Goal: Task Accomplishment & Management: Manage account settings

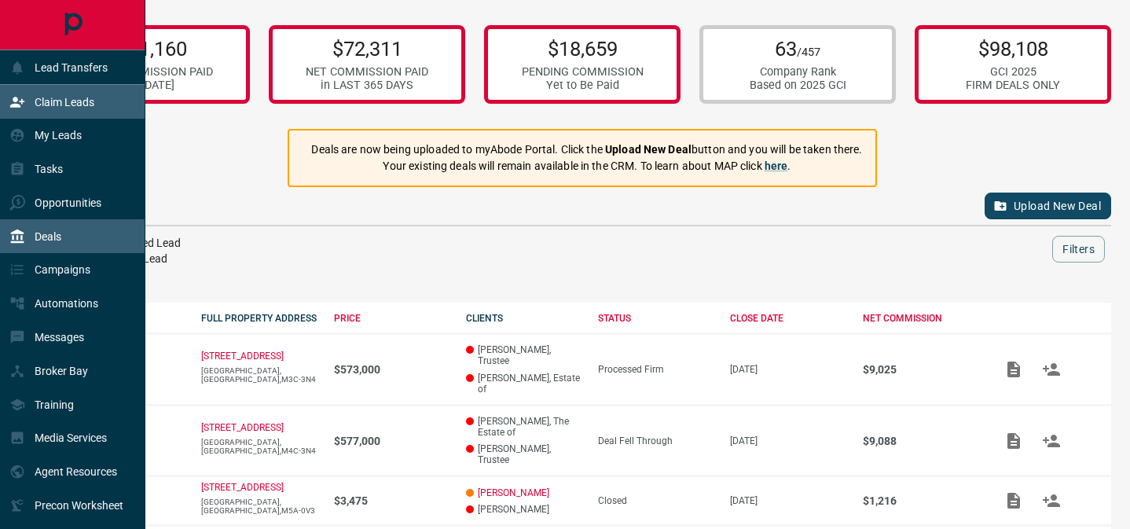
click at [104, 93] on div "Claim Leads" at bounding box center [72, 102] width 145 height 34
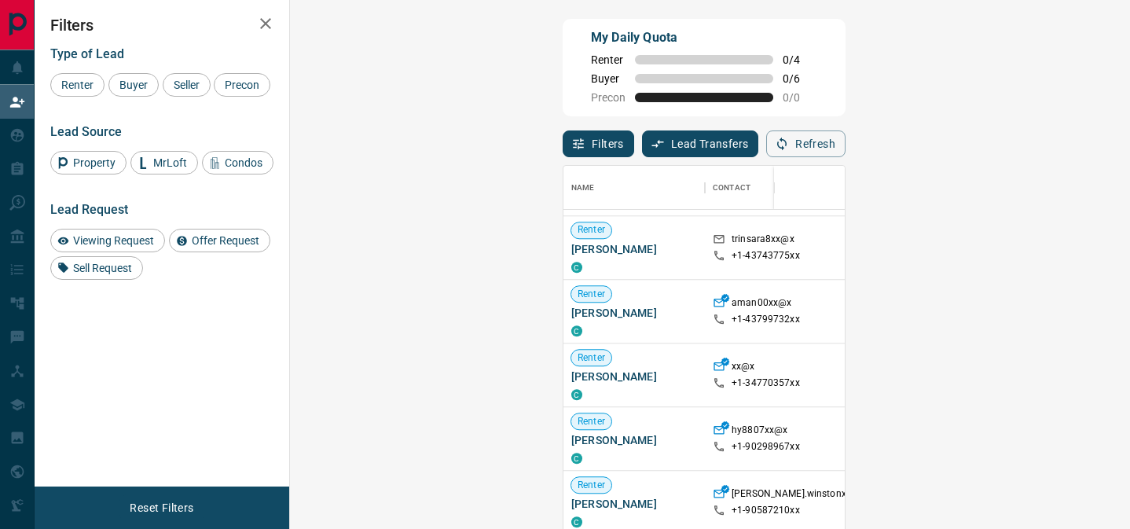
scroll to position [1361, 0]
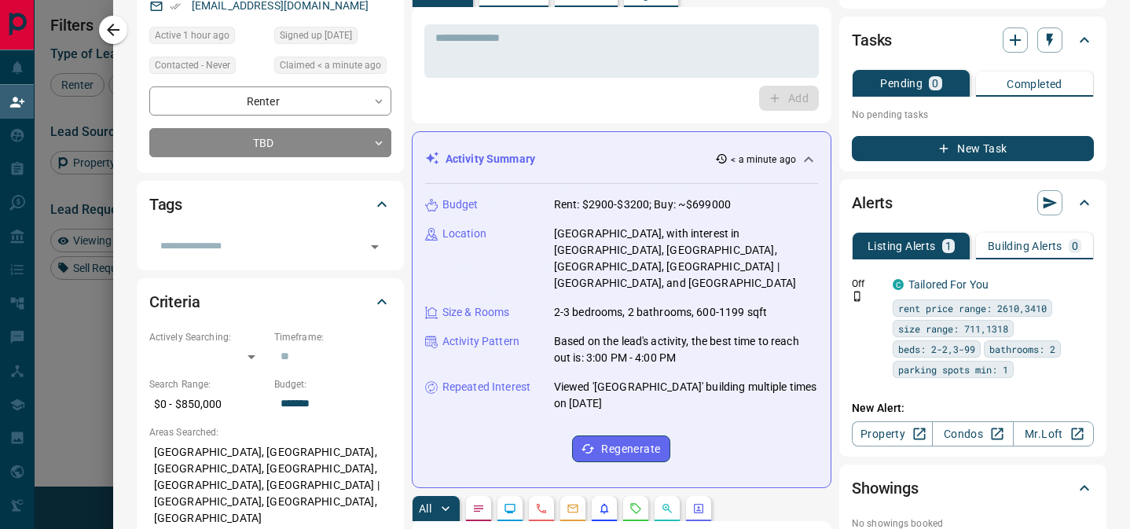
scroll to position [0, 0]
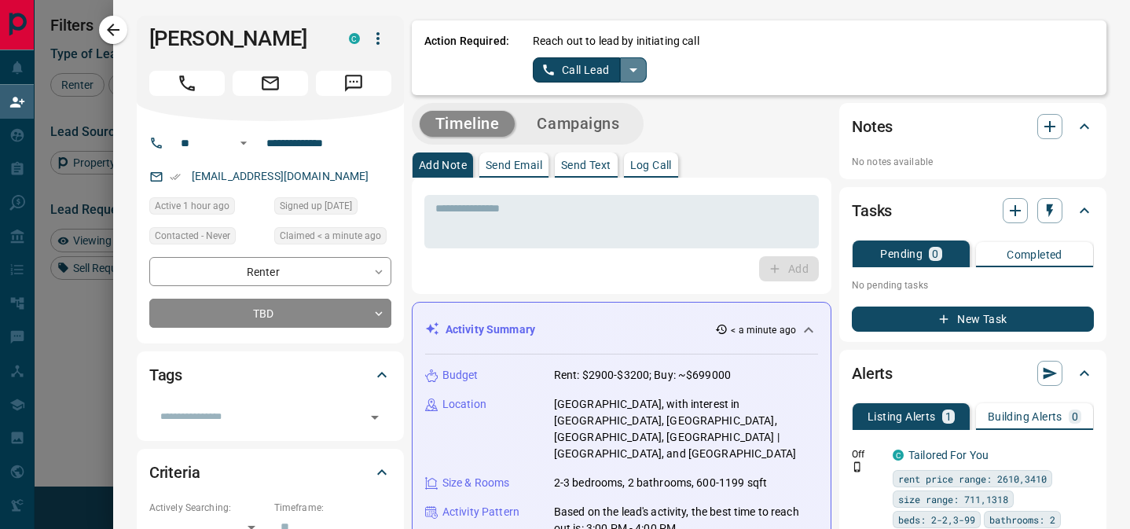
click at [632, 70] on icon "split button" at bounding box center [633, 70] width 8 height 4
click at [601, 134] on li "Log Manual Call" at bounding box center [589, 124] width 96 height 24
click at [573, 73] on button "Log Manual Call" at bounding box center [585, 69] width 104 height 25
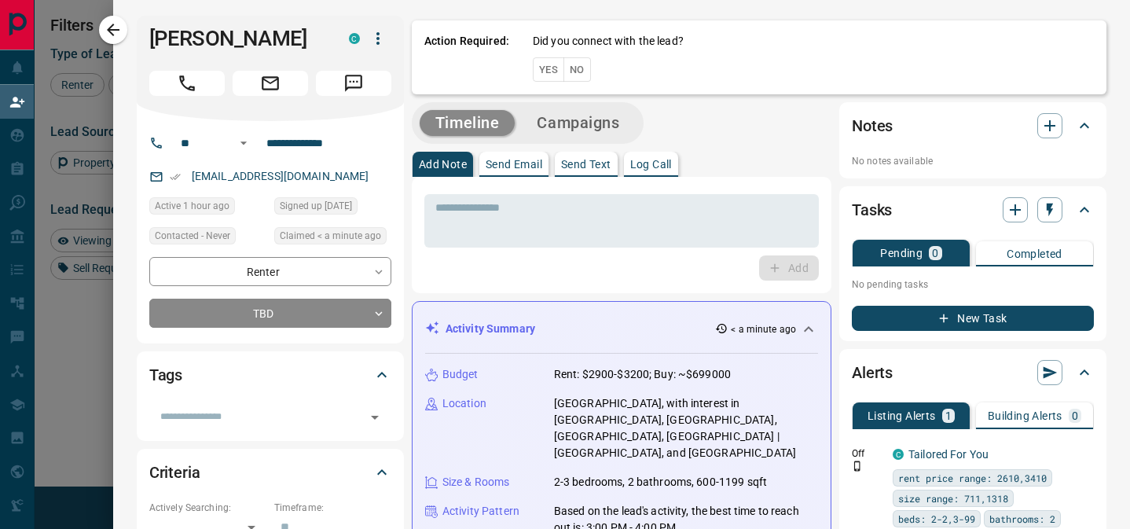
click at [554, 71] on button "Yes" at bounding box center [548, 69] width 31 height 24
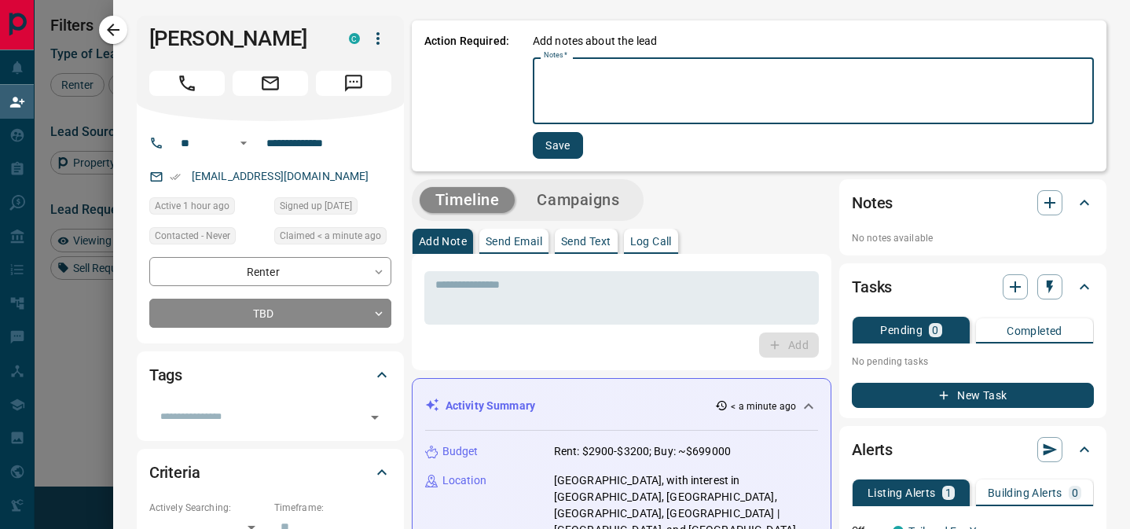
click at [554, 71] on textarea "Notes   *" at bounding box center [813, 90] width 539 height 53
type textarea "**********"
click at [557, 148] on button "Save" at bounding box center [556, 145] width 50 height 27
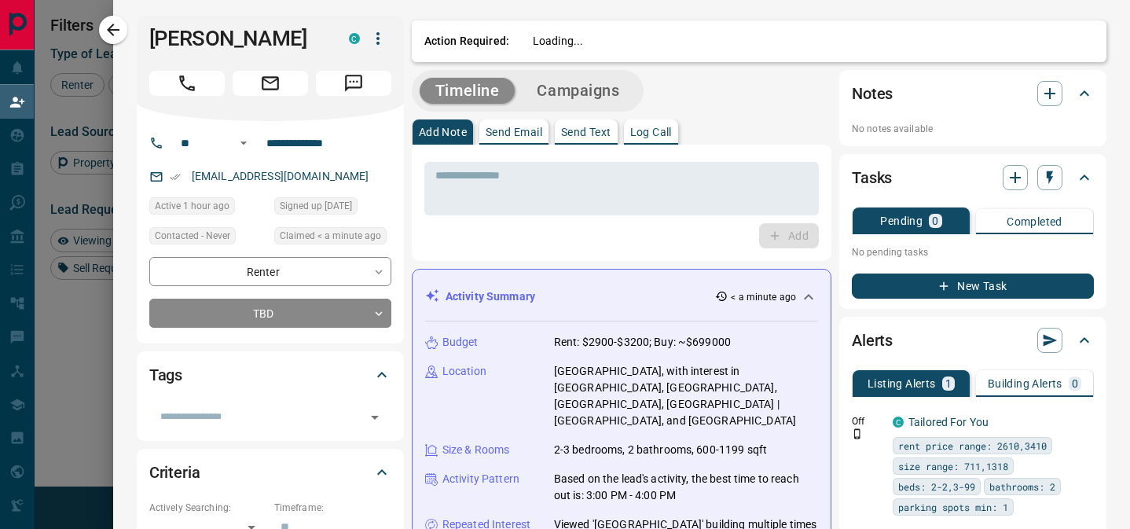
click at [519, 130] on p "Send Email" at bounding box center [513, 131] width 57 height 11
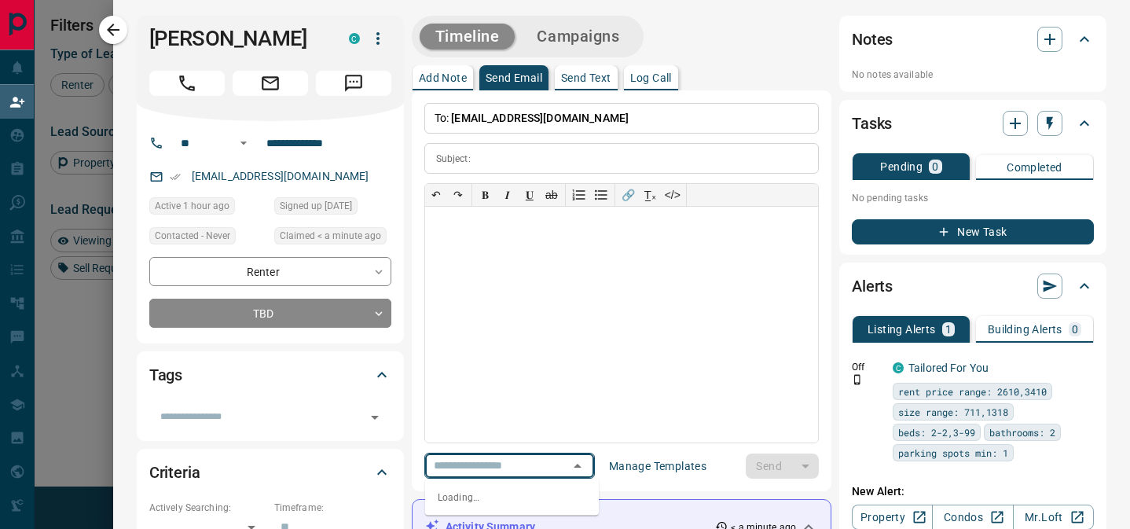
click at [474, 469] on input "text" at bounding box center [486, 466] width 119 height 20
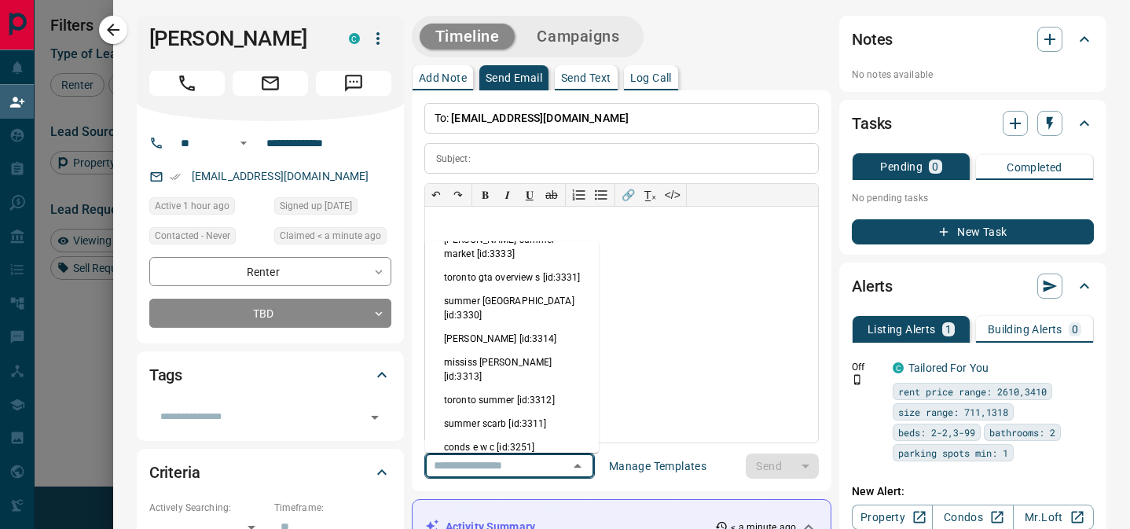
scroll to position [427, 0]
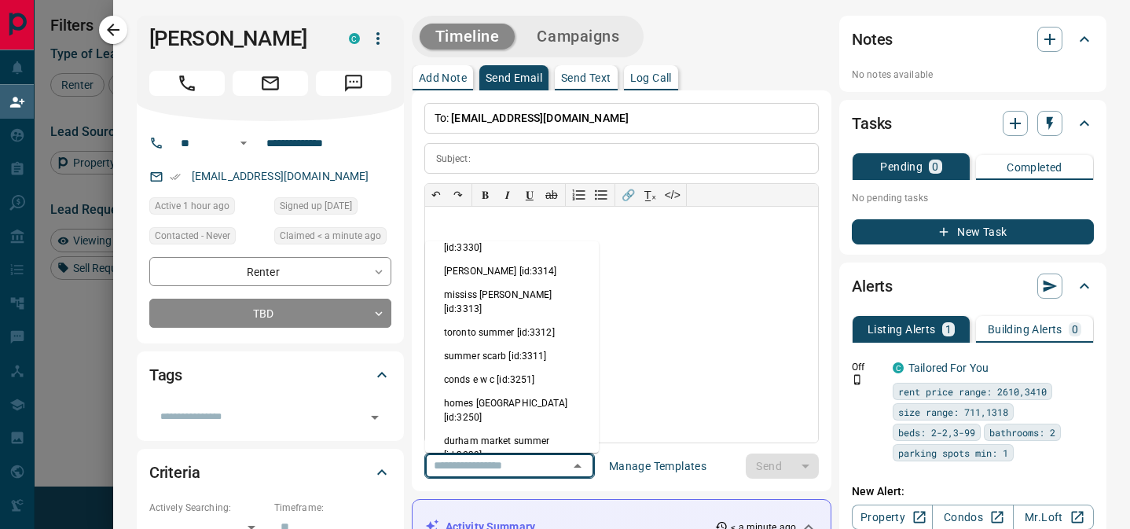
click at [471, 490] on li "renter intrio [id:3118]" at bounding box center [512, 502] width 174 height 24
type input "**********"
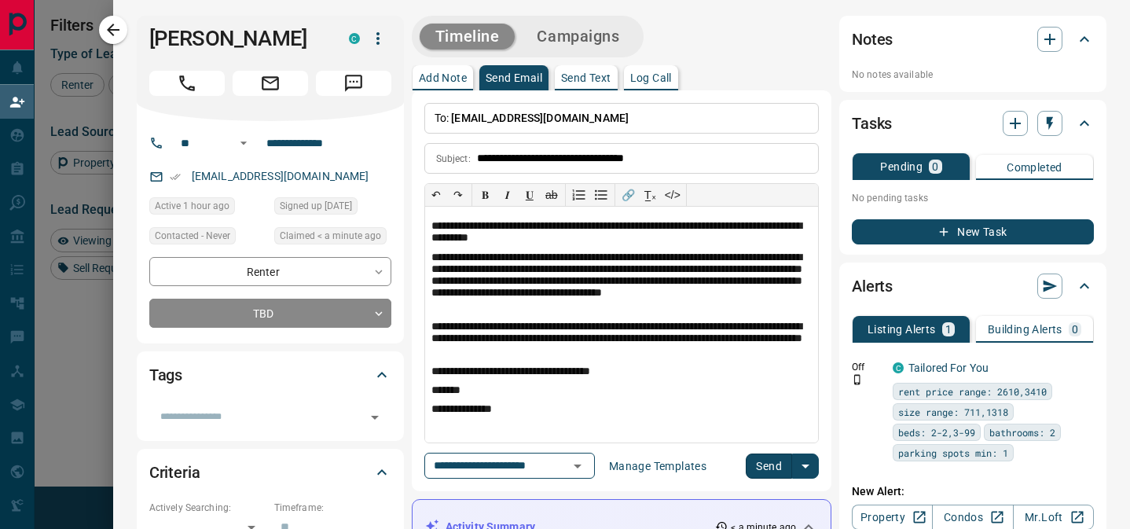
click at [764, 463] on button "Send" at bounding box center [768, 465] width 46 height 25
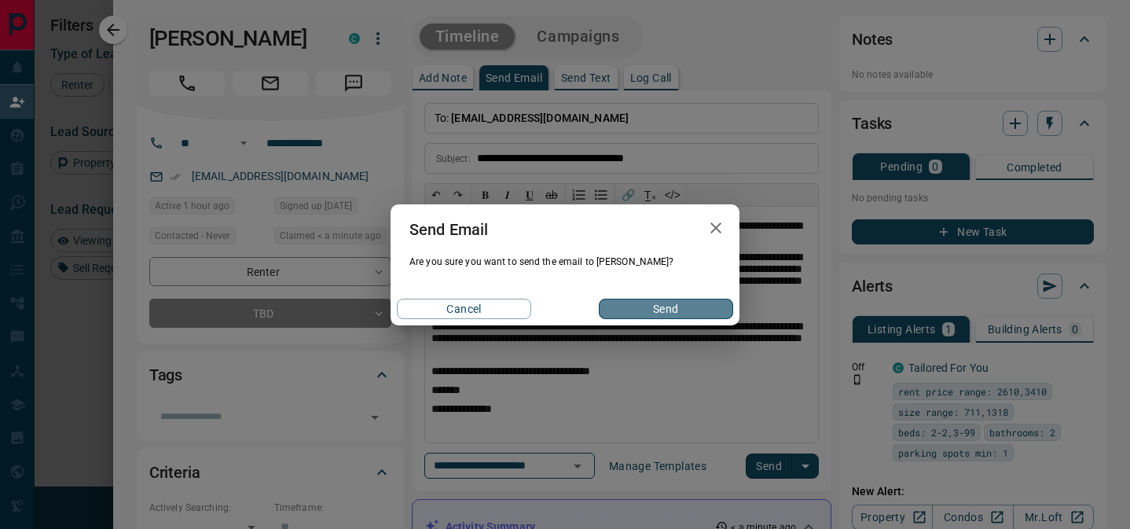
click at [650, 314] on button "Send" at bounding box center [666, 308] width 134 height 20
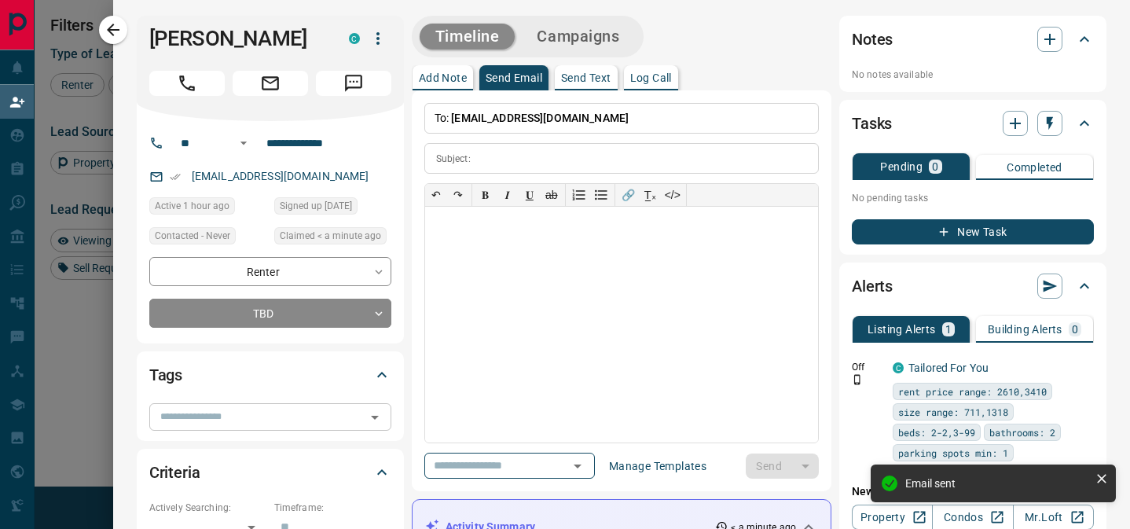
click at [196, 420] on input "text" at bounding box center [257, 416] width 207 height 17
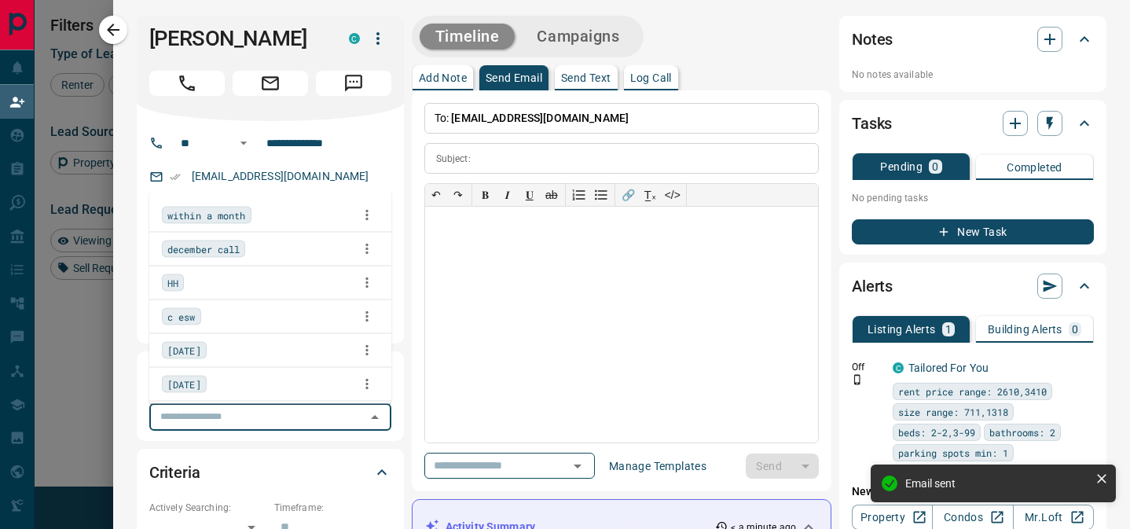
click at [191, 273] on div "HH" at bounding box center [270, 282] width 217 height 24
click at [108, 36] on icon "button" at bounding box center [113, 29] width 19 height 19
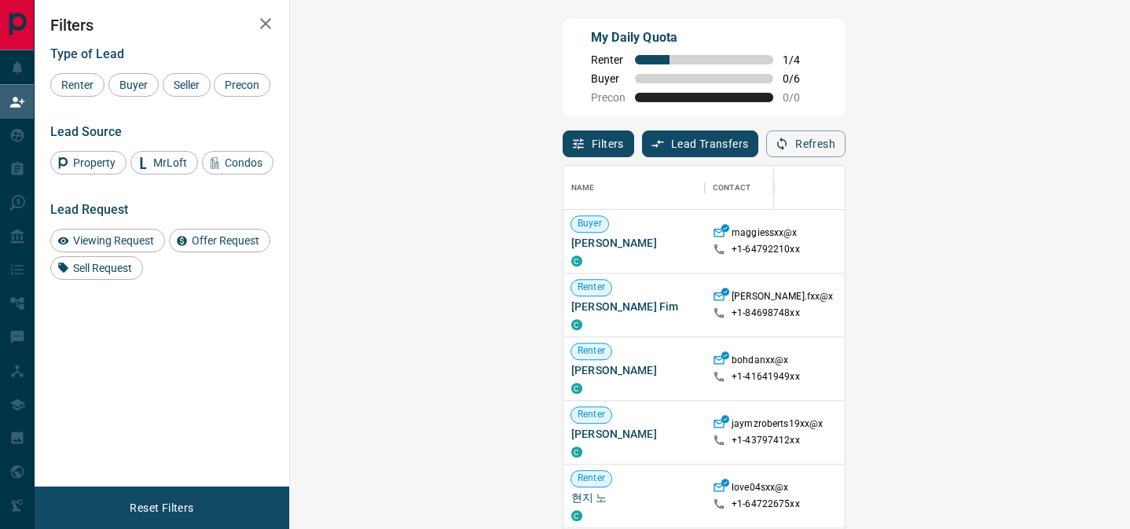
scroll to position [1174, 0]
